Goal: Check status: Verify the current state of an ongoing process or item

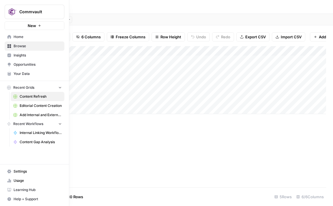
click at [29, 131] on span "Internal Linking Workflow_Blogs" at bounding box center [41, 132] width 42 height 5
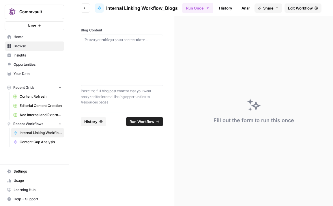
click at [95, 120] on span "History" at bounding box center [90, 122] width 13 height 6
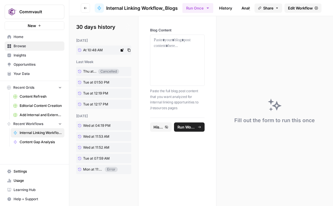
click at [95, 50] on span "At 10:48 AM" at bounding box center [93, 50] width 20 height 5
